Goal: Check status

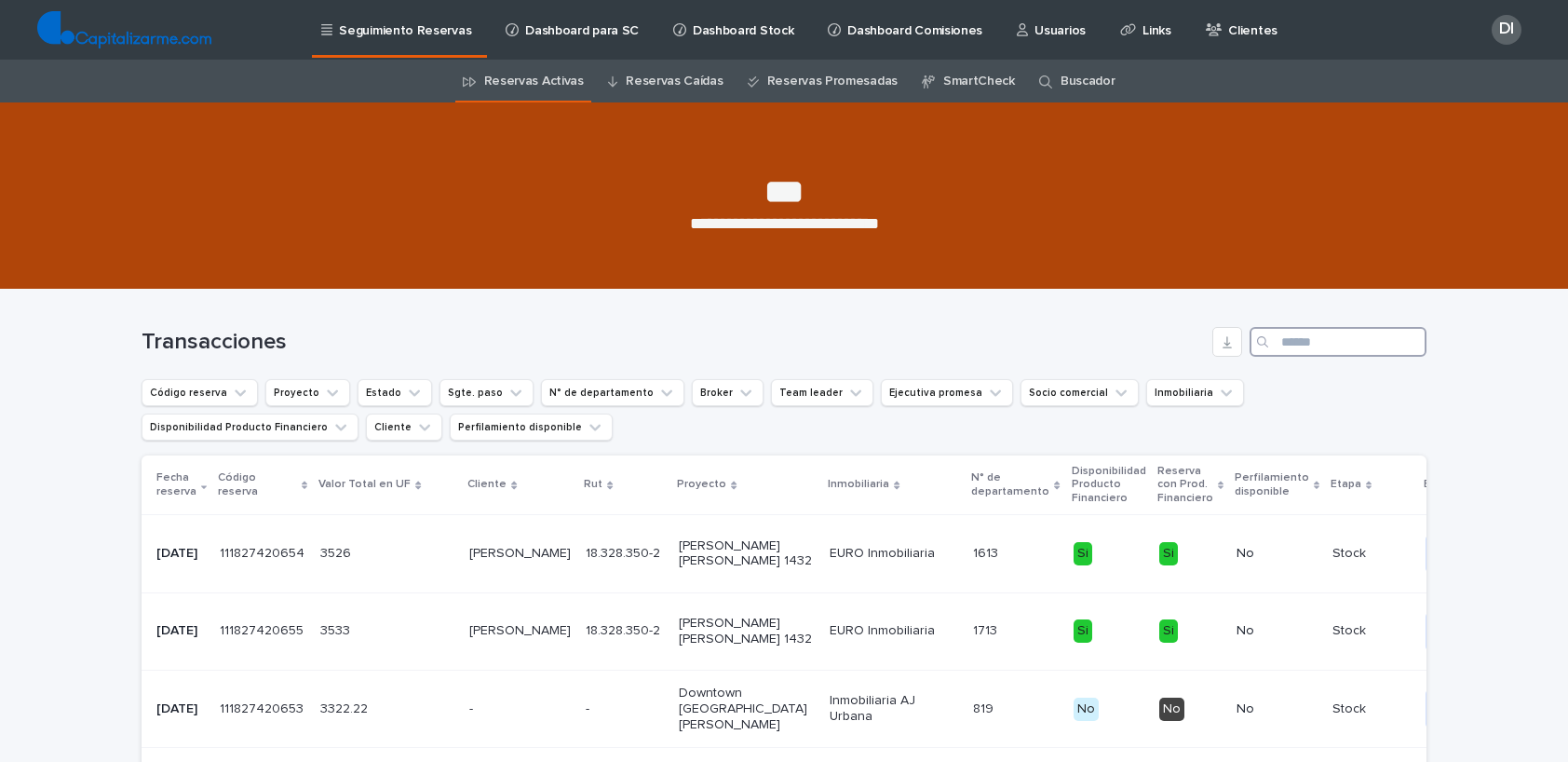
click at [1283, 341] on input "Search" at bounding box center [1338, 341] width 177 height 29
type input "*"
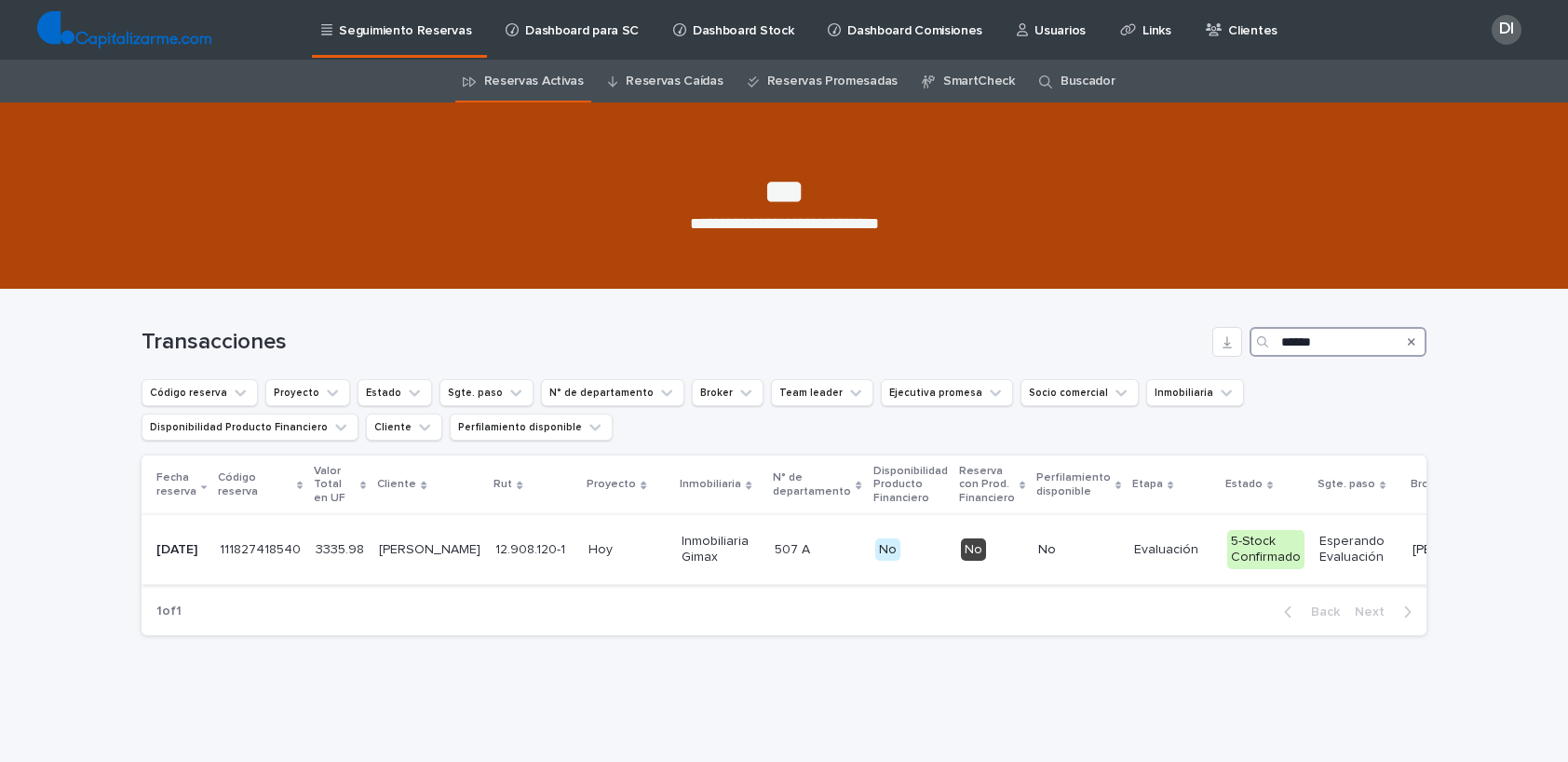
type input "******"
click at [775, 565] on div "507 A 507 A" at bounding box center [817, 550] width 85 height 30
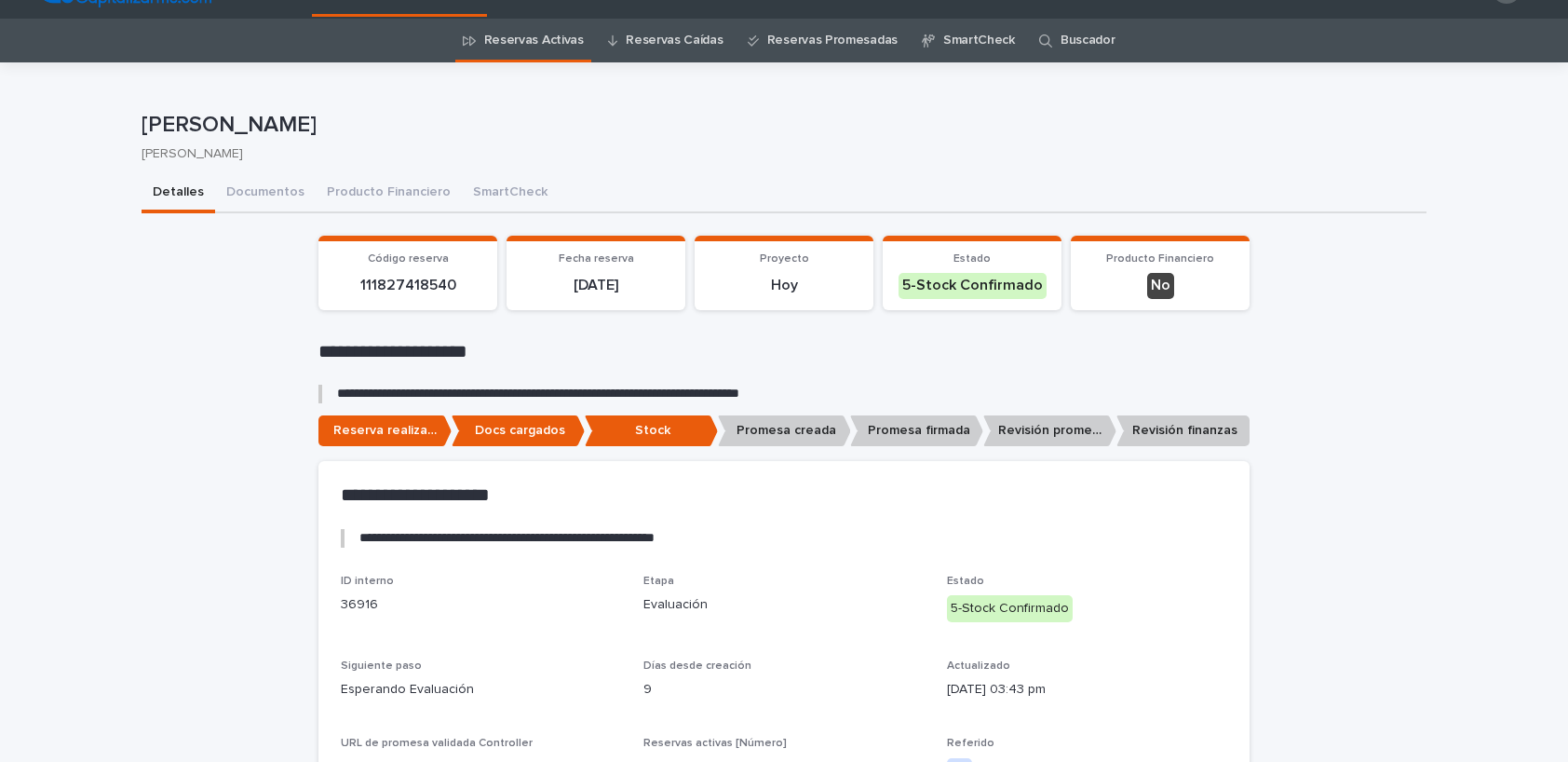
scroll to position [60, 0]
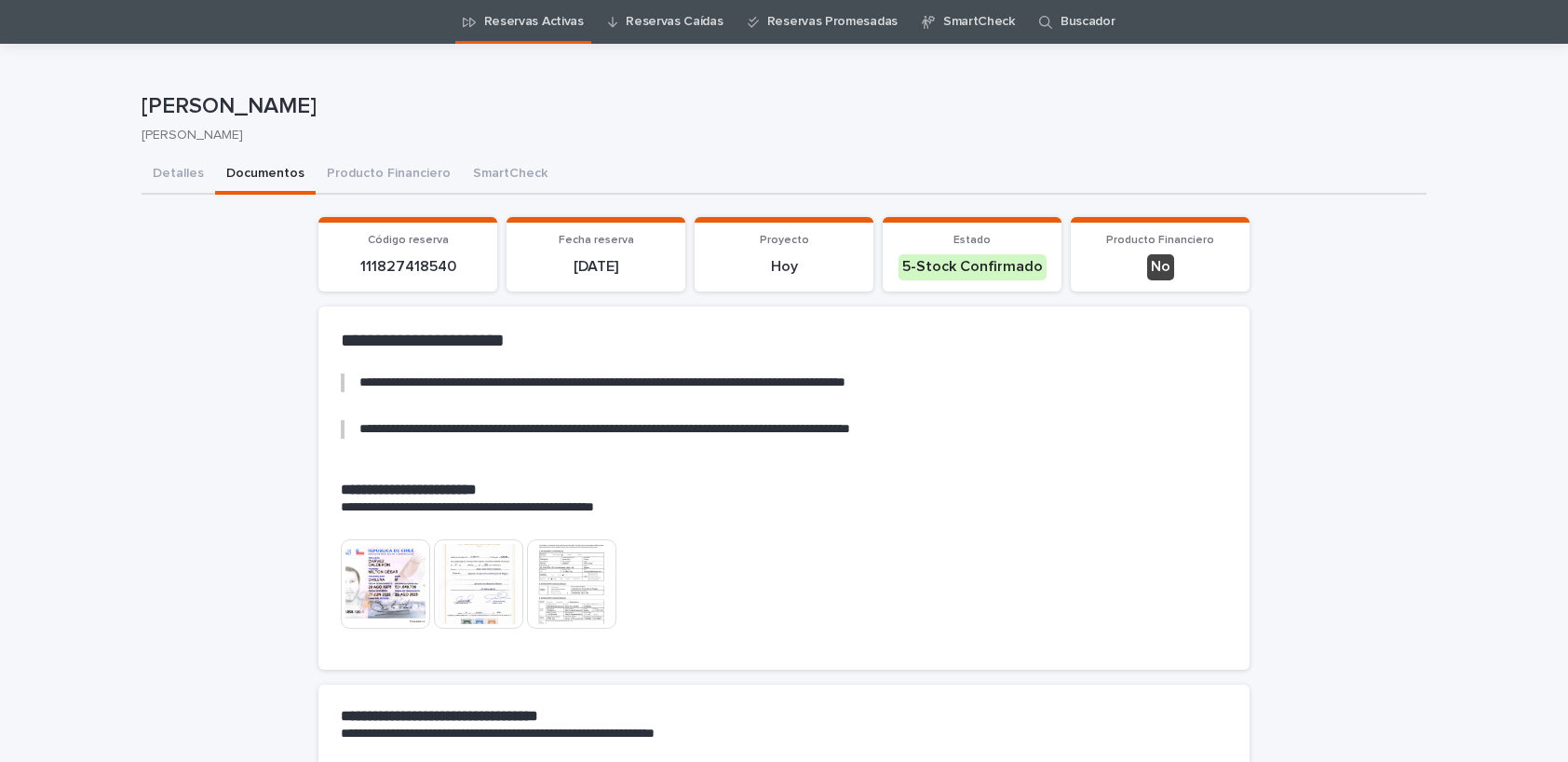
click at [272, 177] on button "Documentos" at bounding box center [265, 175] width 101 height 39
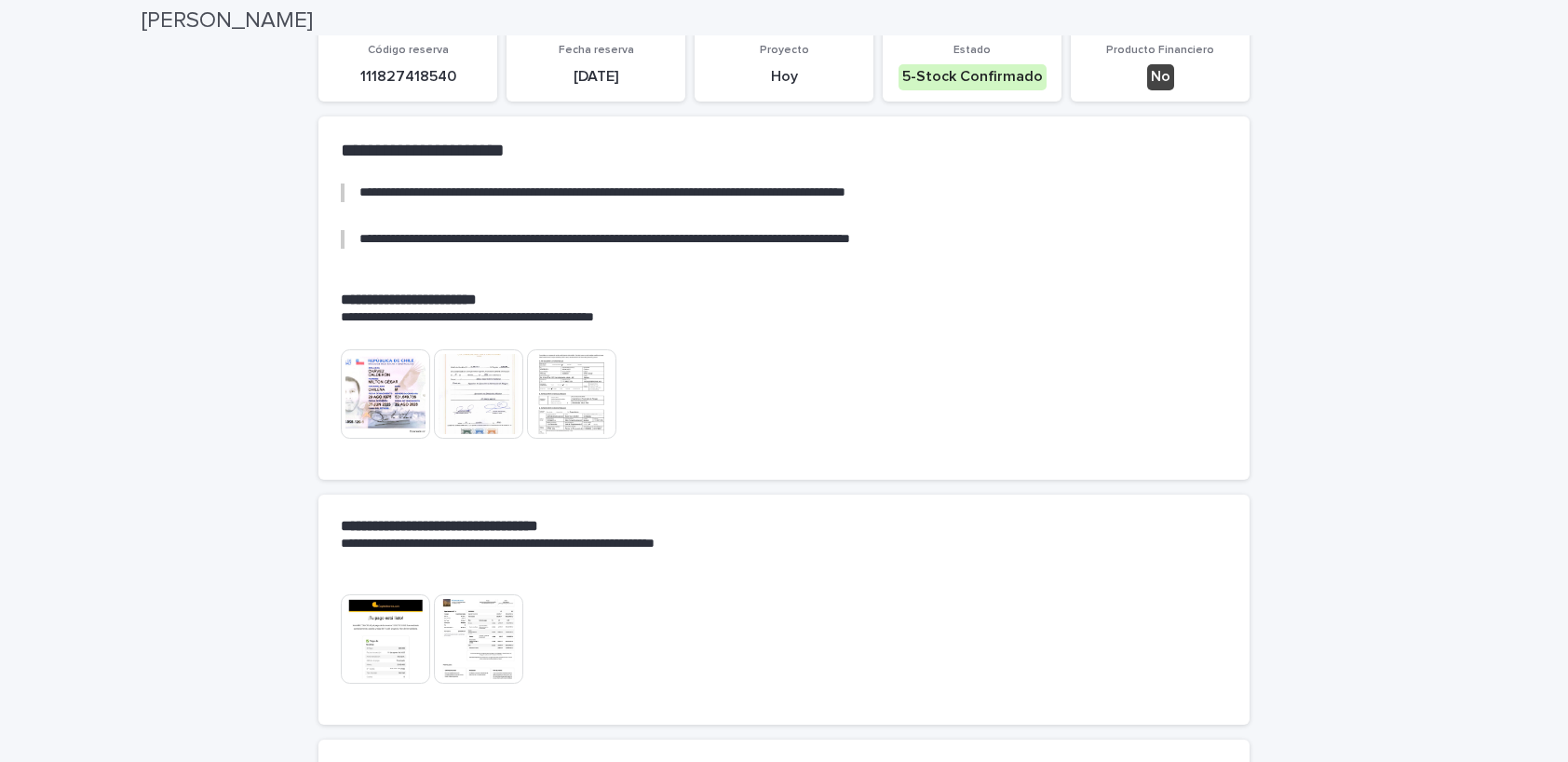
scroll to position [247, 0]
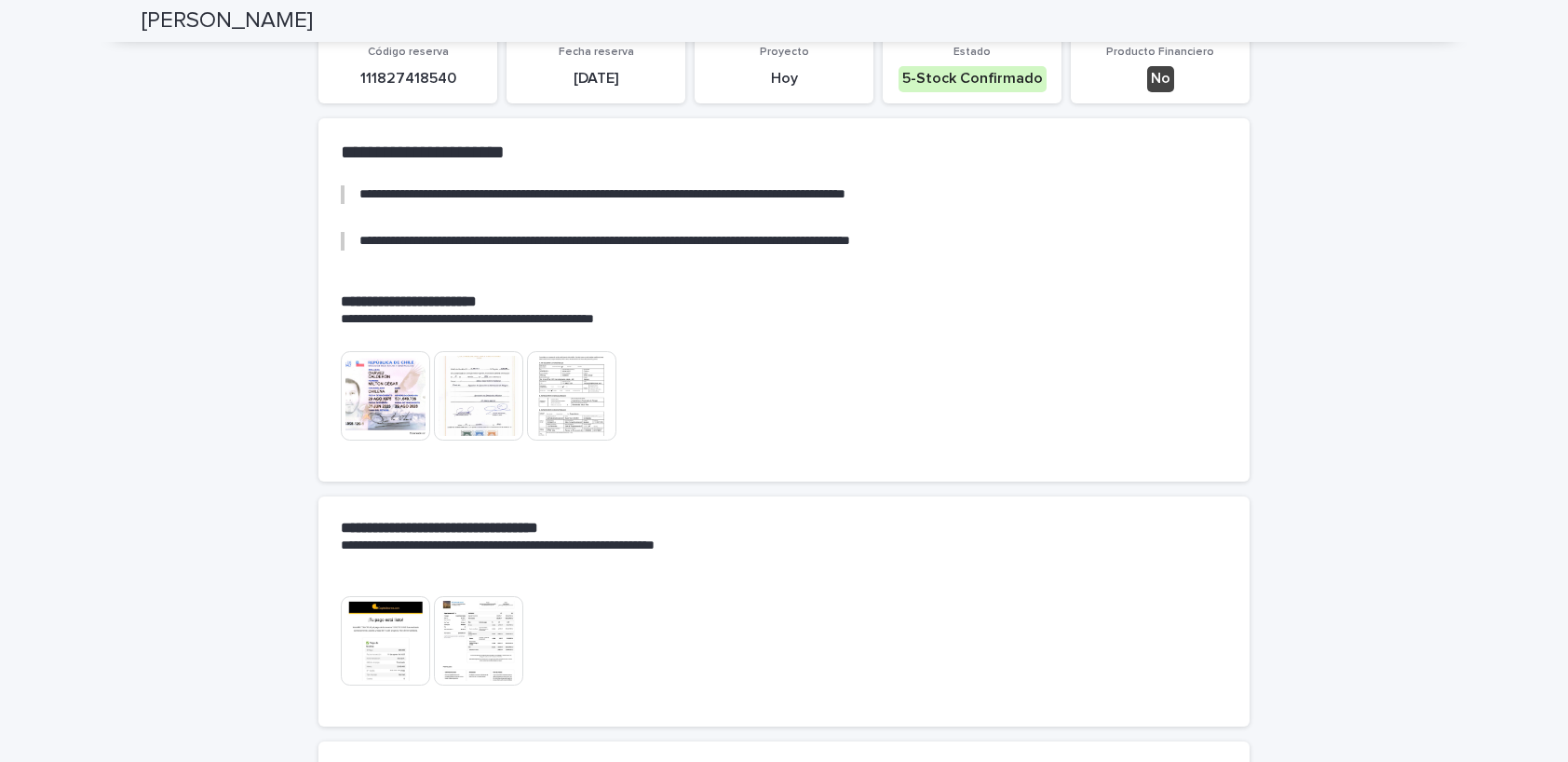
click at [407, 406] on img at bounding box center [385, 395] width 89 height 89
